Goal: Information Seeking & Learning: Learn about a topic

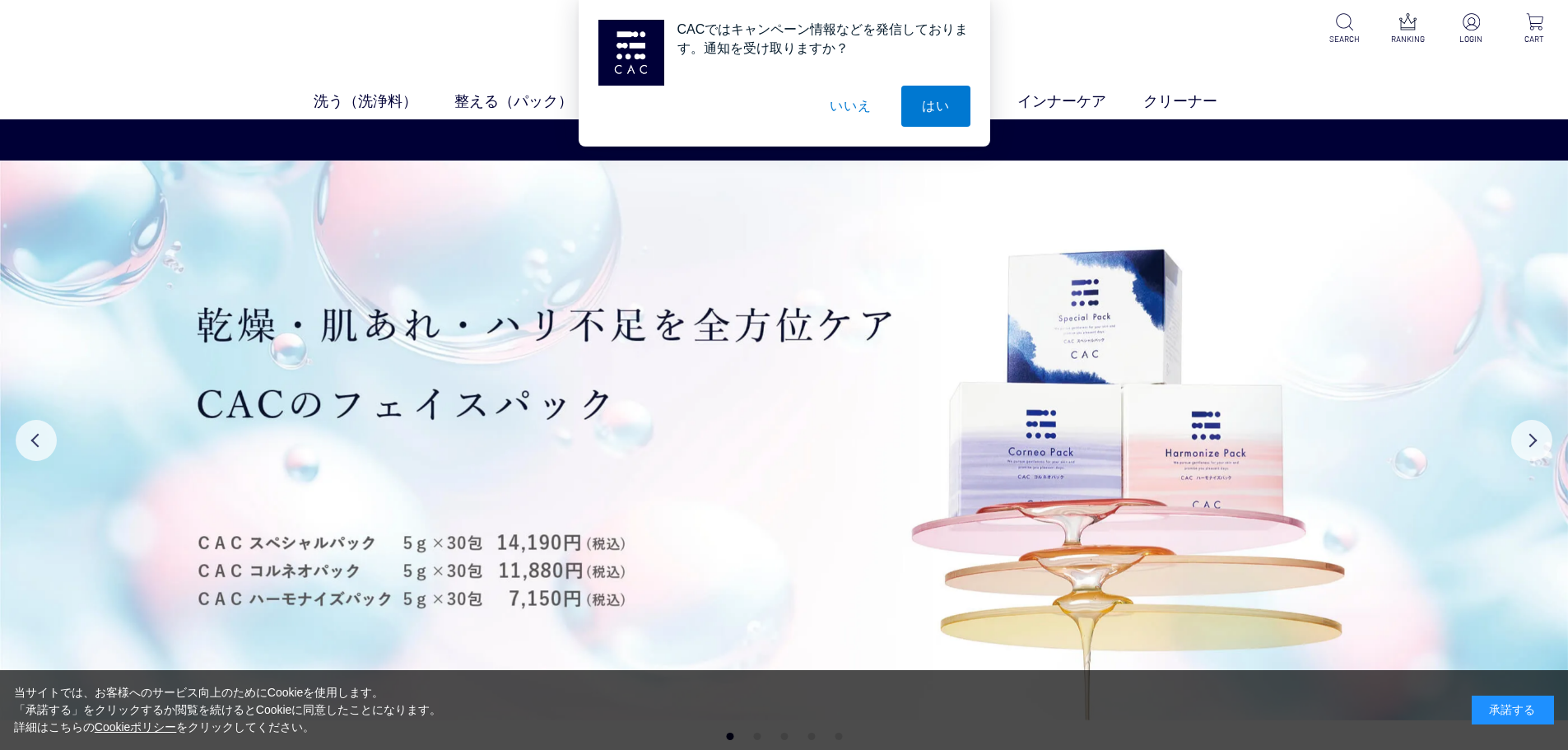
click at [843, 108] on button "いいえ" at bounding box center [850, 106] width 82 height 41
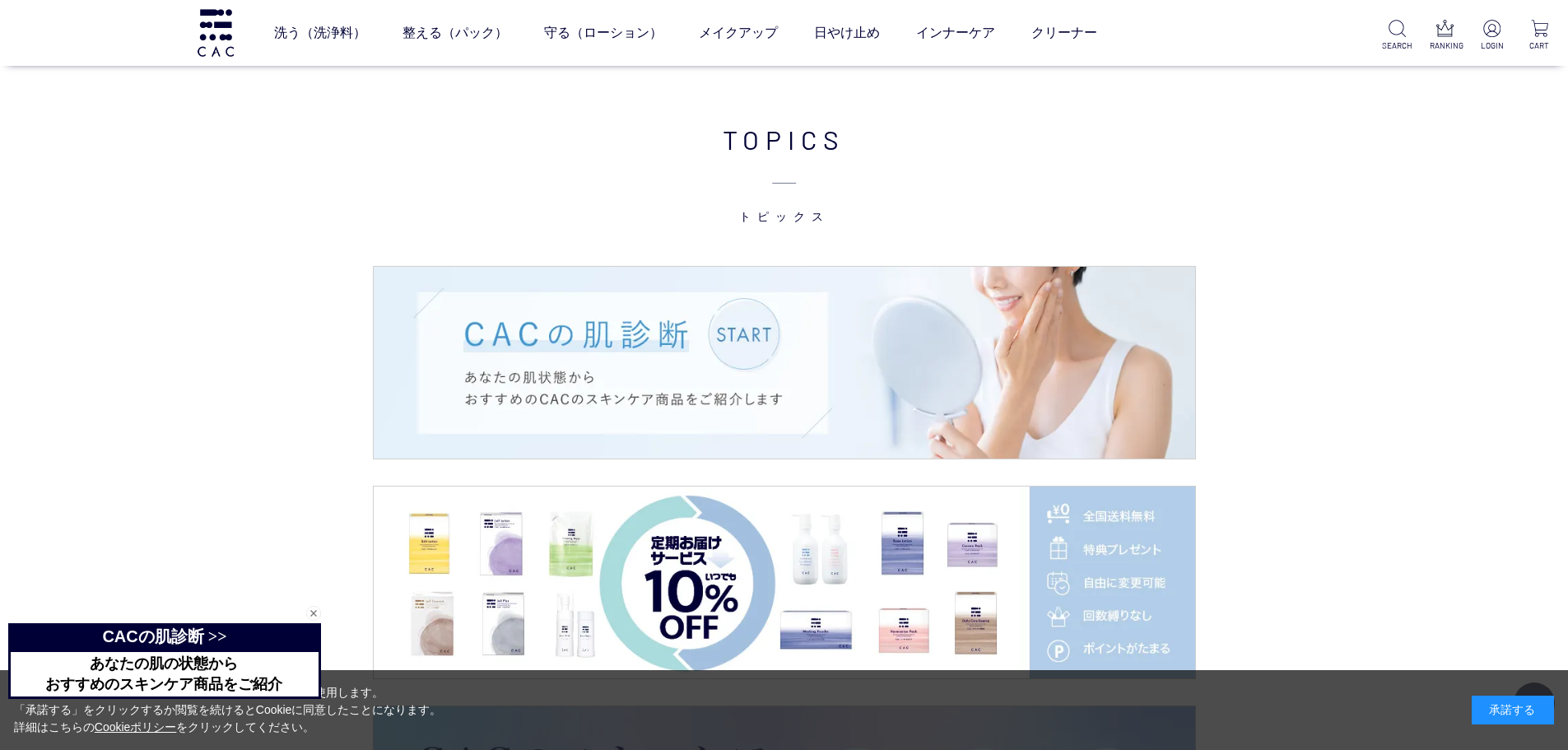
scroll to position [2469, 0]
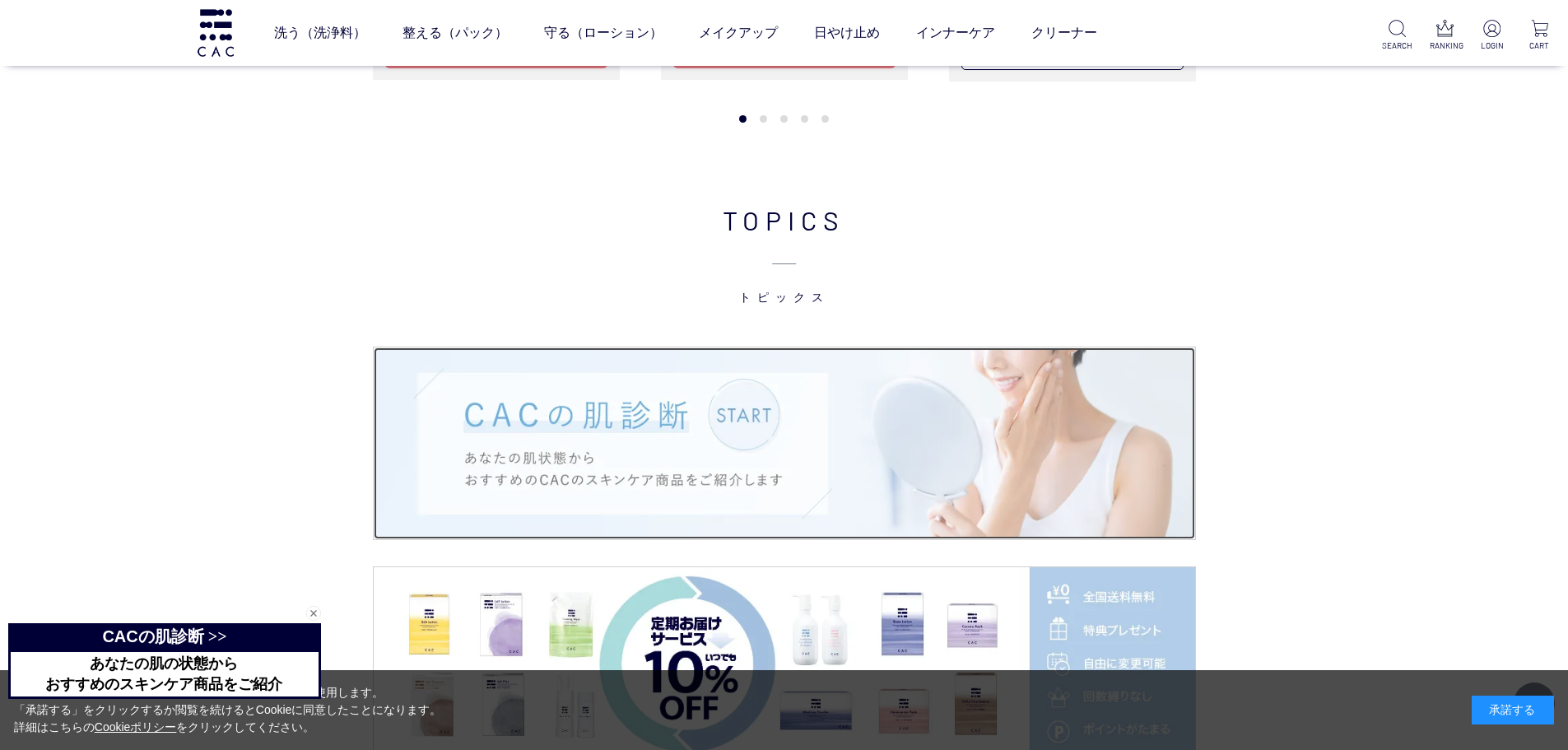
click at [715, 430] on img at bounding box center [784, 444] width 821 height 192
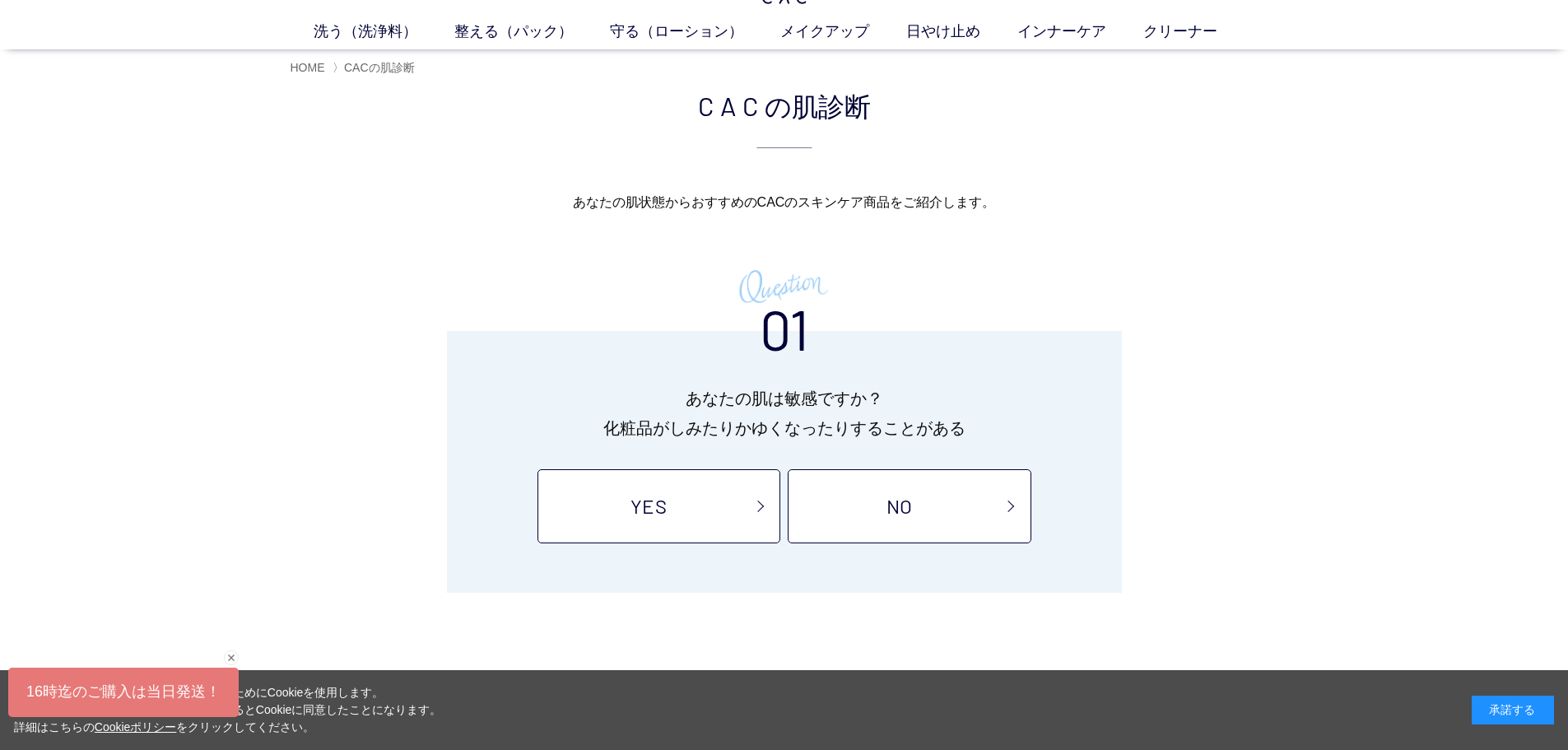
scroll to position [165, 0]
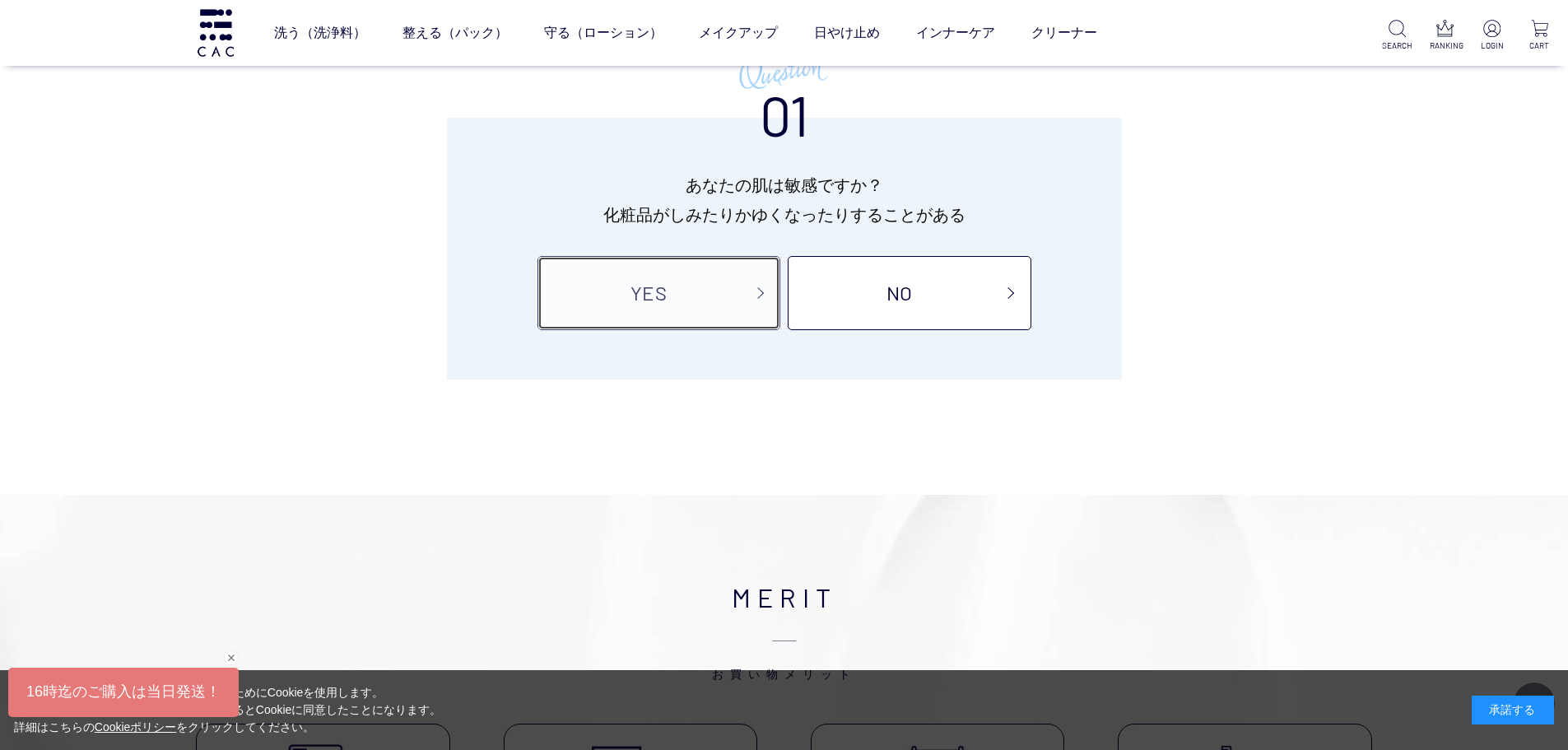
click at [660, 300] on link "YES" at bounding box center [659, 293] width 243 height 74
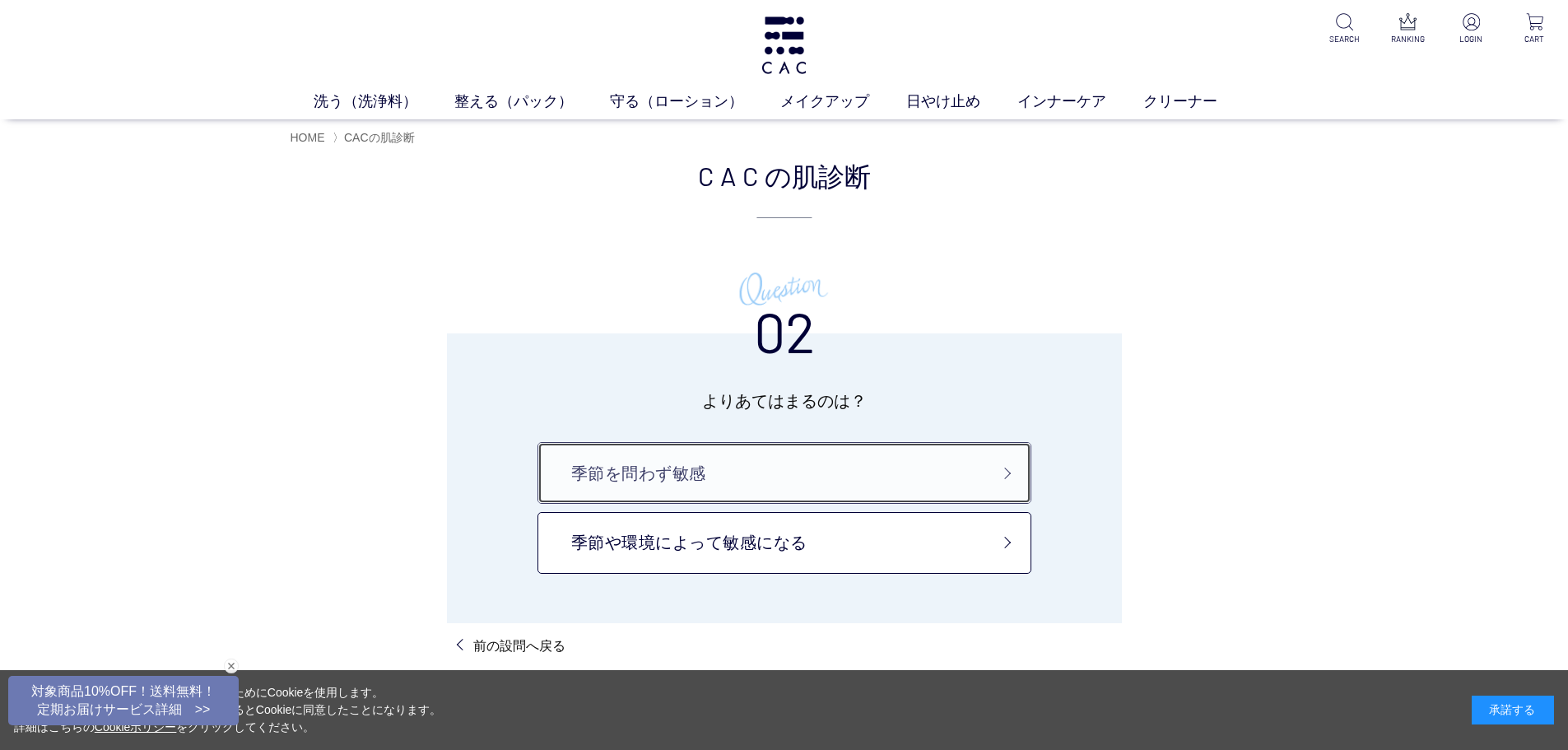
click at [660, 486] on link "季節を問わず敏感" at bounding box center [784, 473] width 494 height 62
